Goal: Check status: Check status

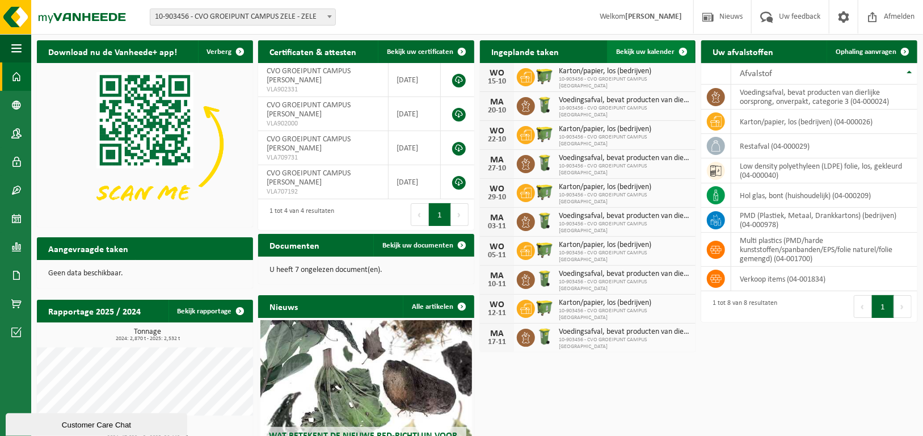
click at [642, 49] on span "Bekijk uw kalender" at bounding box center [645, 51] width 58 height 7
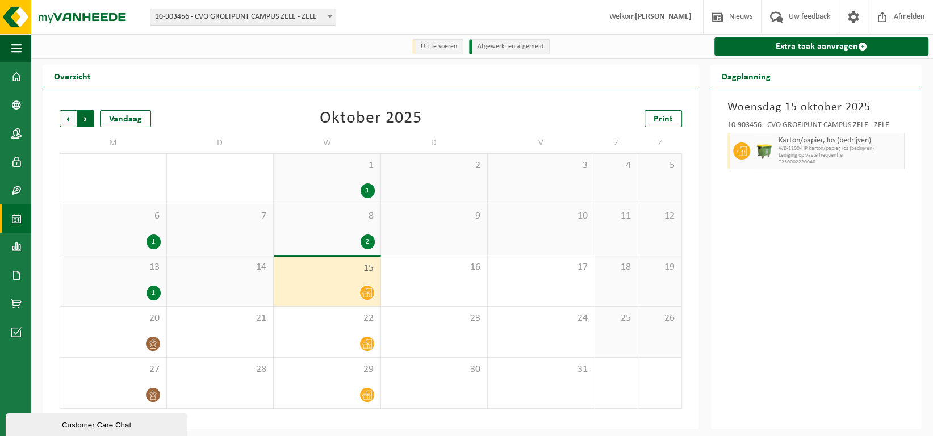
click at [70, 113] on span "Vorige" at bounding box center [68, 118] width 17 height 17
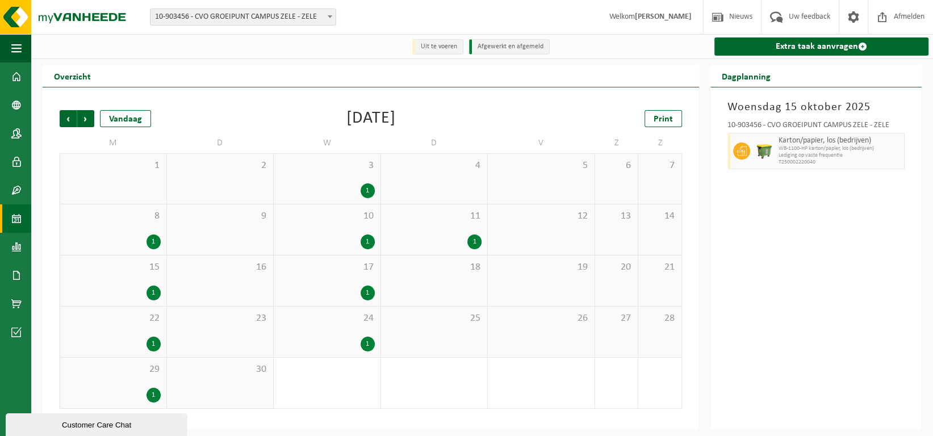
click at [105, 223] on div "8 1" at bounding box center [113, 229] width 106 height 51
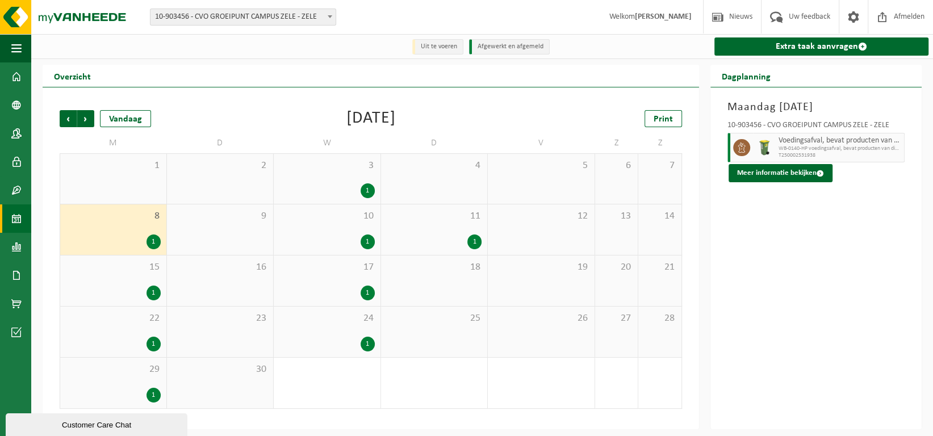
click at [429, 238] on div "1" at bounding box center [434, 241] width 95 height 15
